Goal: Transaction & Acquisition: Purchase product/service

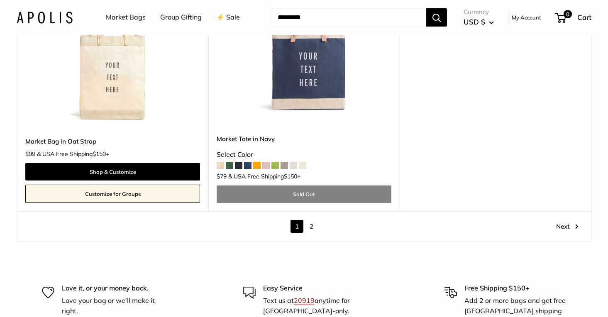
scroll to position [4707, 0]
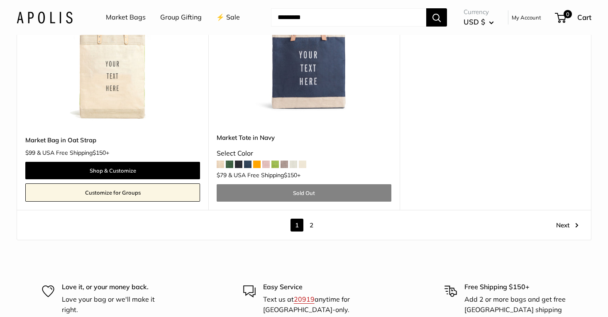
click at [308, 227] on link "2" at bounding box center [311, 225] width 13 height 13
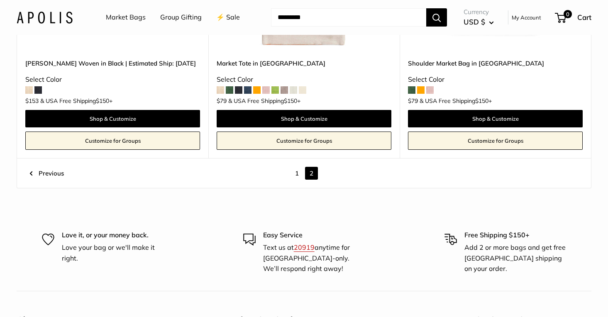
scroll to position [865, 0]
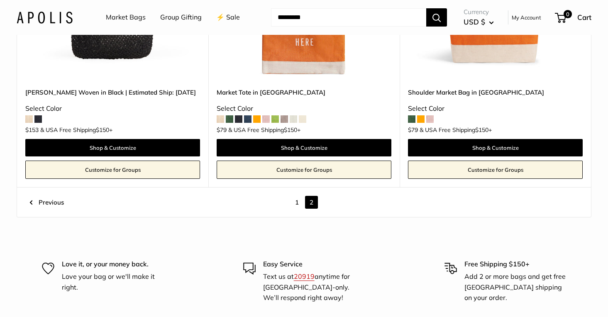
click at [297, 196] on link "1" at bounding box center [296, 202] width 13 height 13
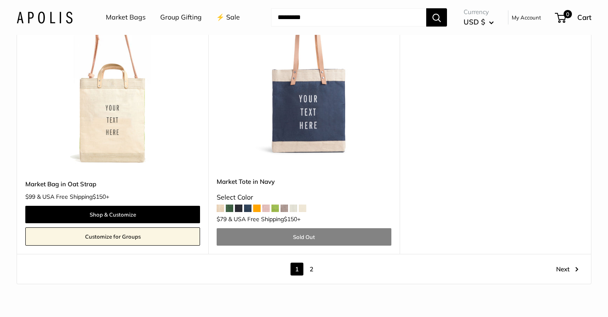
scroll to position [4656, 0]
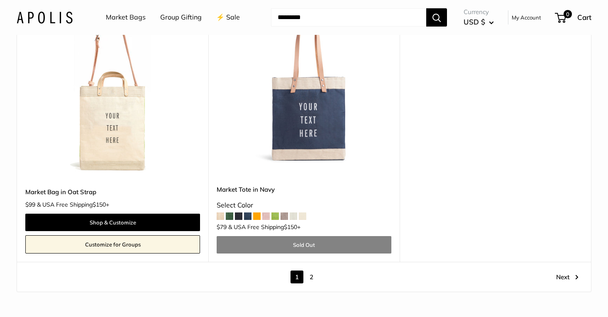
click at [273, 217] on span at bounding box center [274, 215] width 7 height 7
